Goal: Information Seeking & Learning: Check status

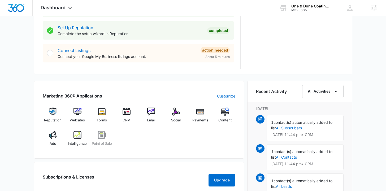
scroll to position [287, 0]
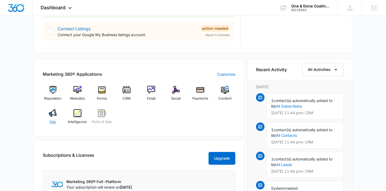
click at [52, 117] on div "Ads" at bounding box center [53, 118] width 20 height 19
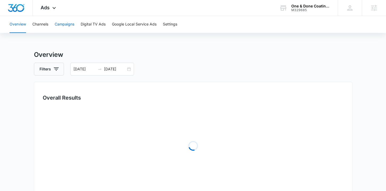
click at [72, 22] on button "Campaigns" at bounding box center [65, 24] width 20 height 17
type input "07/28/2025"
type input "08/11/2025"
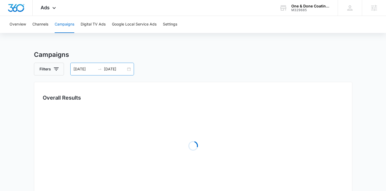
click at [130, 69] on div "07/28/2025 08/11/2025" at bounding box center [102, 69] width 64 height 13
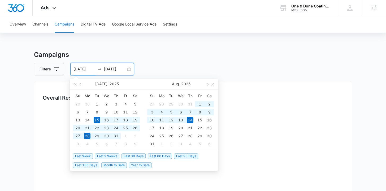
click at [128, 153] on span "Last 30 Days" at bounding box center [133, 156] width 24 height 6
type input "[DATE]"
type input "08/14/2025"
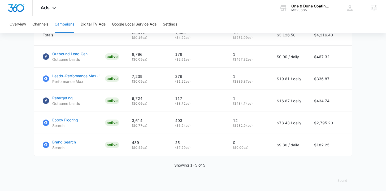
scroll to position [251, 0]
click at [72, 123] on p "Epoxy Flooring" at bounding box center [65, 120] width 26 height 6
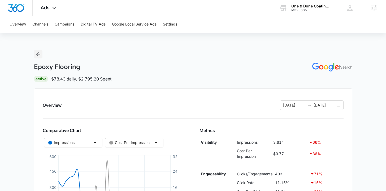
click at [40, 54] on icon "Back" at bounding box center [38, 54] width 6 height 6
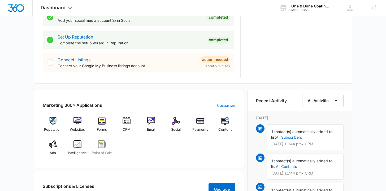
scroll to position [257, 0]
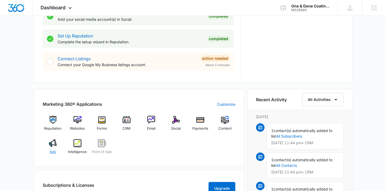
click at [57, 150] on div "Ads" at bounding box center [53, 148] width 20 height 19
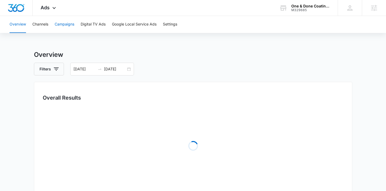
click at [73, 22] on button "Campaigns" at bounding box center [65, 24] width 20 height 17
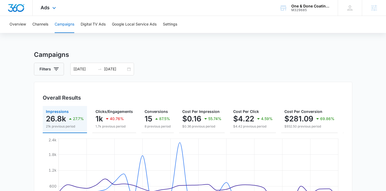
click at [19, 9] on img "Dashboard" at bounding box center [16, 8] width 17 height 8
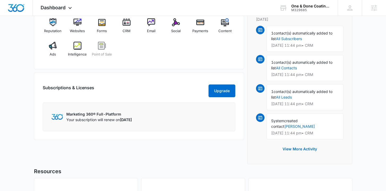
scroll to position [354, 0]
click at [54, 50] on div "Ads" at bounding box center [53, 50] width 20 height 19
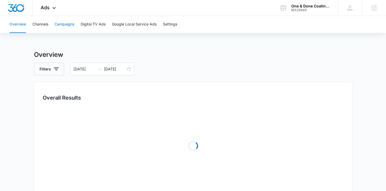
click at [66, 25] on button "Campaigns" at bounding box center [65, 24] width 20 height 17
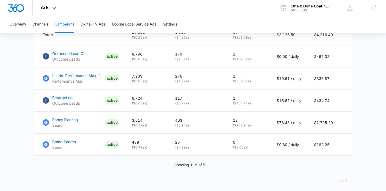
scroll to position [257, 0]
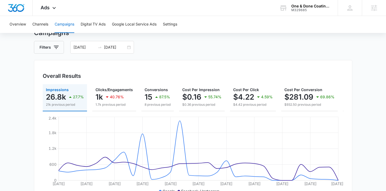
scroll to position [0, 0]
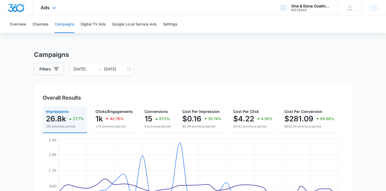
click at [12, 8] on img "Dashboard" at bounding box center [16, 8] width 17 height 8
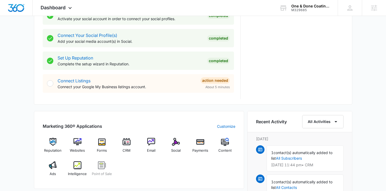
scroll to position [262, 0]
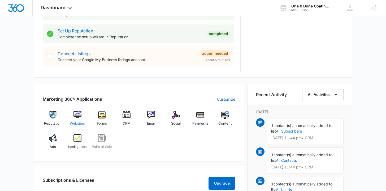
click at [83, 122] on span "Websites" at bounding box center [77, 123] width 15 height 5
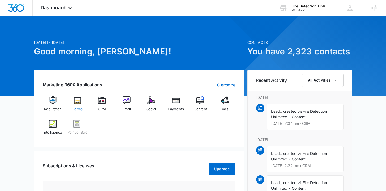
click at [81, 104] on div "Forms" at bounding box center [77, 105] width 20 height 19
